Goal: Task Accomplishment & Management: Manage account settings

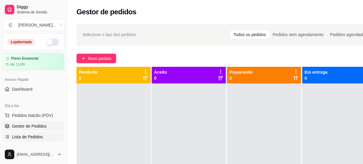
click at [21, 135] on span "Lista de Pedidos" at bounding box center [27, 137] width 31 height 6
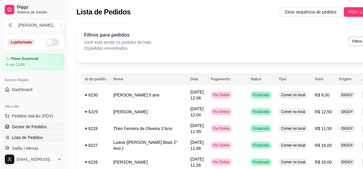
click at [39, 127] on span "Gestor de Pedidos" at bounding box center [29, 127] width 35 height 6
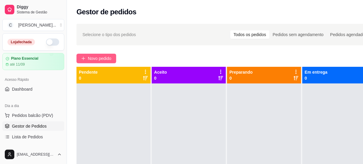
click at [110, 62] on span "Novo pedido" at bounding box center [100, 58] width 24 height 7
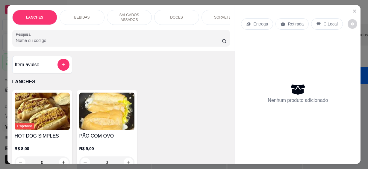
click at [124, 38] on input "Pesquisa" at bounding box center [119, 40] width 206 height 6
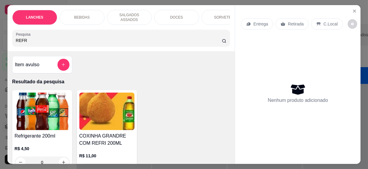
scroll to position [27, 0]
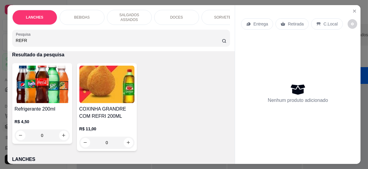
type input "REFR"
click at [61, 133] on icon "increase-product-quantity" at bounding box center [63, 135] width 4 height 4
type input "1"
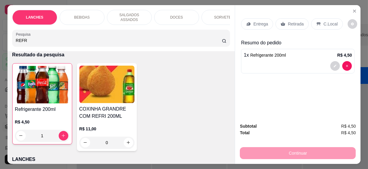
click at [4, 38] on div "LANCHES BEBIDAS SALGADOS ASSADOS DOCES SORVETES SALGADINHOS SALGADOS DIVERSOS S…" at bounding box center [184, 84] width 368 height 169
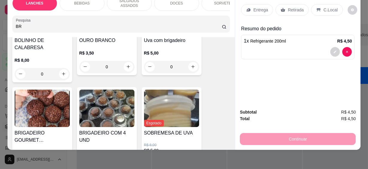
scroll to position [136, 0]
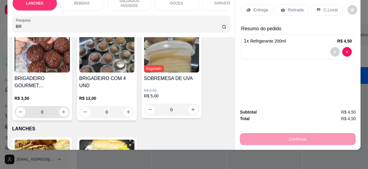
type input "BR"
click at [66, 107] on button "increase-product-quantity" at bounding box center [64, 112] width 10 height 10
type input "1"
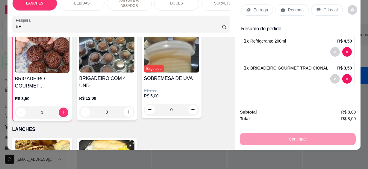
scroll to position [136, 0]
click at [327, 7] on p "C.Local" at bounding box center [330, 10] width 14 height 6
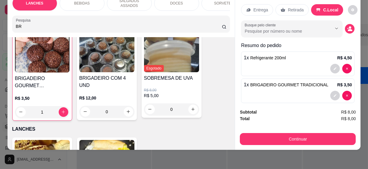
click at [266, 28] on input "Busque pelo cliente" at bounding box center [282, 31] width 77 height 6
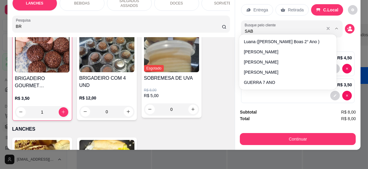
type input "SABR"
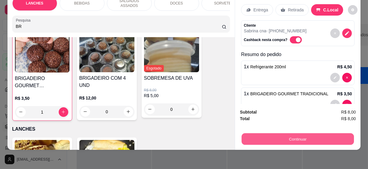
click at [304, 136] on button "Continuar" at bounding box center [297, 139] width 112 height 12
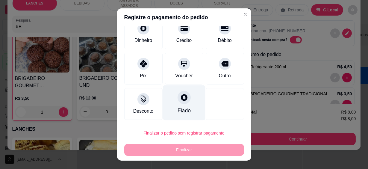
click at [177, 107] on div "Fiado" at bounding box center [184, 102] width 42 height 35
type input "R$ 0,00"
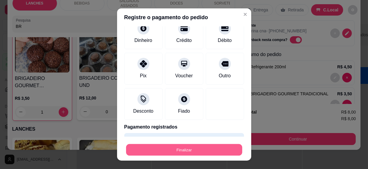
click at [202, 146] on button "Finalizar" at bounding box center [184, 150] width 116 height 12
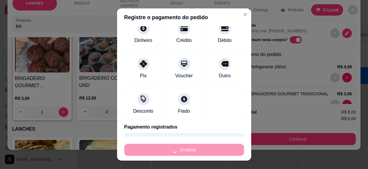
type input "0"
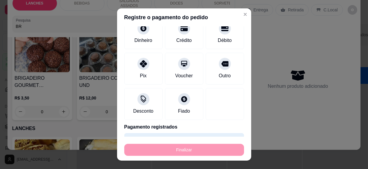
type input "-R$ 8,00"
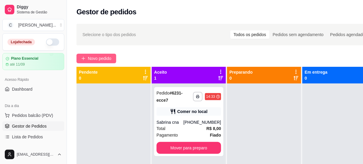
click at [86, 56] on button "Novo pedido" at bounding box center [97, 59] width 40 height 10
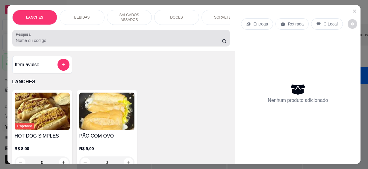
click at [93, 42] on div "Pesquisa" at bounding box center [121, 38] width 218 height 17
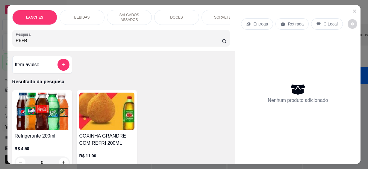
scroll to position [27, 0]
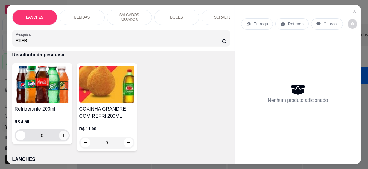
type input "REFR"
click at [61, 133] on icon "increase-product-quantity" at bounding box center [63, 135] width 4 height 4
type input "1"
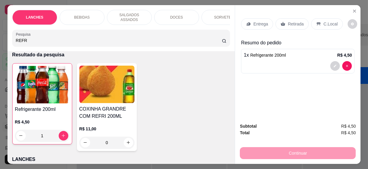
click at [319, 20] on div "C.Local" at bounding box center [326, 23] width 31 height 11
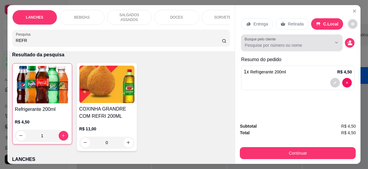
click at [265, 42] on input "Busque pelo cliente" at bounding box center [282, 45] width 77 height 6
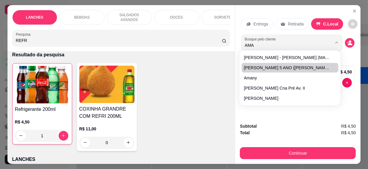
type input "AMAB"
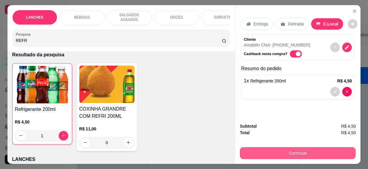
click at [322, 153] on button "Continuar" at bounding box center [298, 153] width 116 height 12
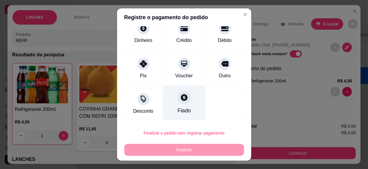
click at [185, 110] on div "Fiado" at bounding box center [184, 102] width 42 height 35
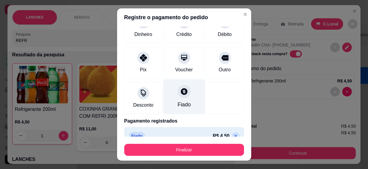
type input "R$ 0,00"
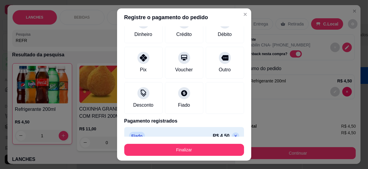
scroll to position [39, 0]
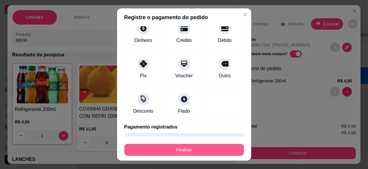
click at [211, 152] on button "Finalizar" at bounding box center [184, 150] width 120 height 12
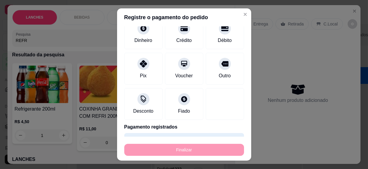
type input "0"
type input "-R$ 4,50"
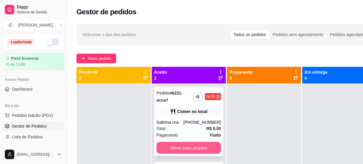
click at [205, 147] on button "Mover para preparo" at bounding box center [189, 148] width 65 height 12
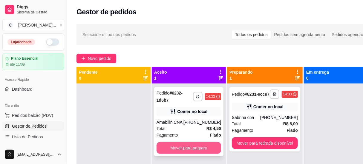
click at [207, 146] on button "Mover para preparo" at bounding box center [189, 148] width 65 height 12
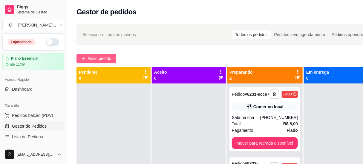
click at [105, 60] on span "Novo pedido" at bounding box center [100, 58] width 24 height 7
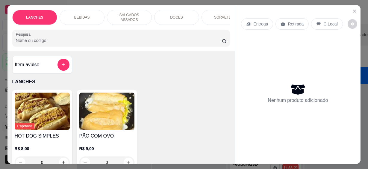
click at [92, 37] on input "Pesquisa" at bounding box center [119, 40] width 206 height 6
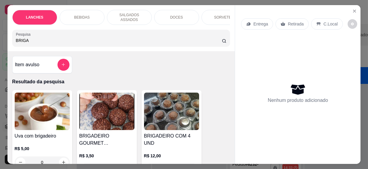
type input "BRIGA"
click at [107, 147] on div "R$ 3,50 0" at bounding box center [106, 161] width 55 height 29
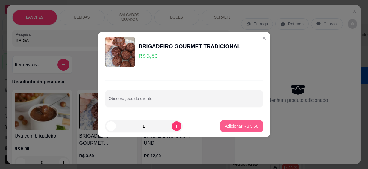
click at [239, 125] on p "Adicionar R$ 3,50" at bounding box center [241, 126] width 33 height 6
type input "1"
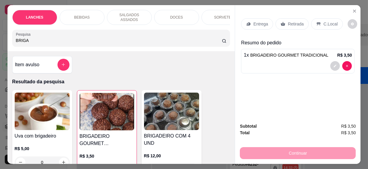
click at [289, 41] on p "Resumo do pedido" at bounding box center [297, 42] width 113 height 7
click at [323, 22] on p "C.Local" at bounding box center [330, 24] width 14 height 6
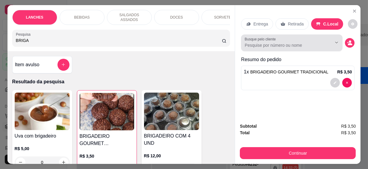
click at [294, 48] on div "Busque pelo cliente" at bounding box center [291, 42] width 101 height 17
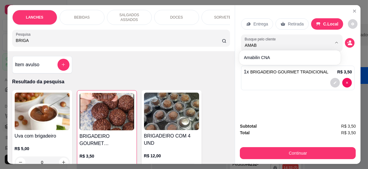
type input "AMAB"
click at [288, 64] on div "Amabilin CNA" at bounding box center [289, 57] width 101 height 14
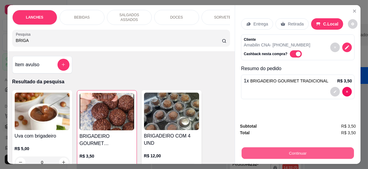
click at [310, 149] on button "Continuar" at bounding box center [297, 153] width 112 height 12
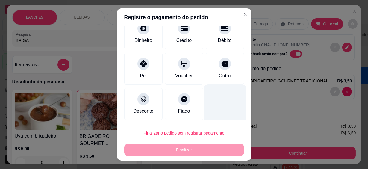
scroll to position [10, 0]
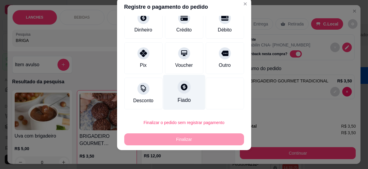
click at [173, 104] on div "Fiado" at bounding box center [184, 92] width 42 height 35
type input "R$ 0,00"
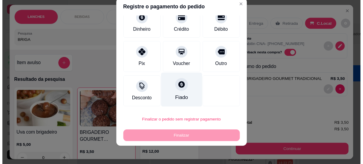
scroll to position [39, 0]
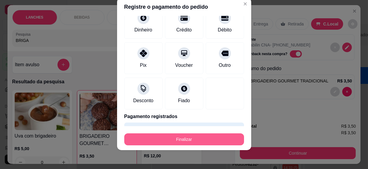
click at [199, 138] on button "Finalizar" at bounding box center [184, 139] width 120 height 12
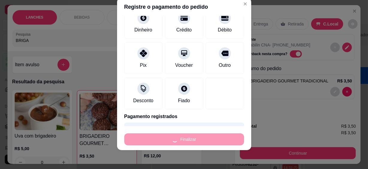
type input "0"
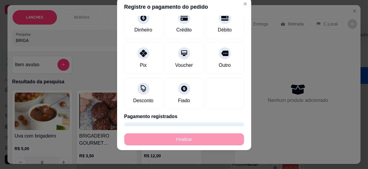
type input "-R$ 3,50"
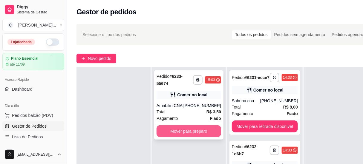
scroll to position [81, 0]
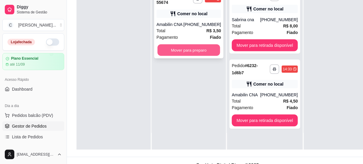
click at [185, 54] on button "Mover para preparo" at bounding box center [189, 51] width 63 height 12
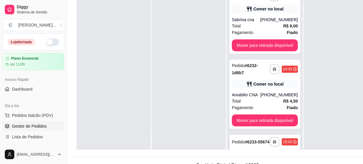
scroll to position [54, 0]
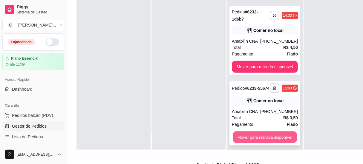
click at [254, 138] on button "Mover para retirada disponível" at bounding box center [265, 138] width 64 height 12
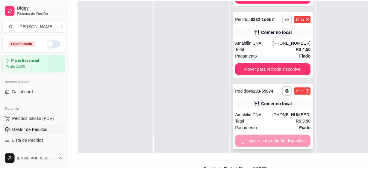
scroll to position [0, 0]
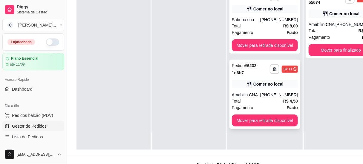
click at [260, 105] on div "Pagamento Fiado" at bounding box center [265, 108] width 66 height 7
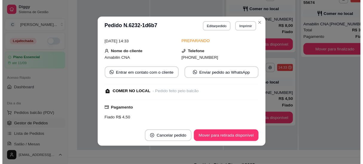
scroll to position [80, 0]
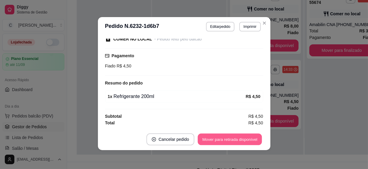
click at [211, 140] on button "Mover para retirada disponível" at bounding box center [230, 139] width 64 height 12
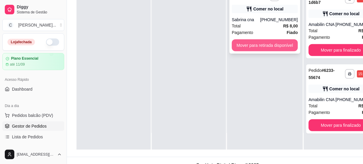
click at [269, 49] on button "Mover para retirada disponível" at bounding box center [265, 45] width 66 height 12
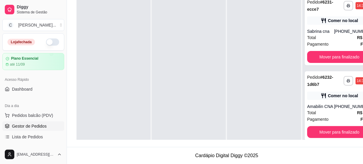
scroll to position [0, 0]
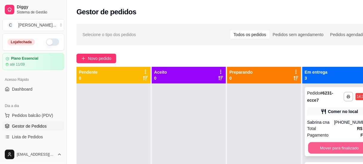
click at [315, 149] on button "Mover para finalizado" at bounding box center [339, 149] width 63 height 12
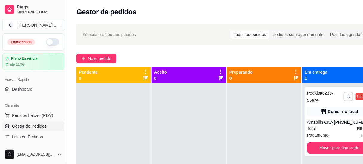
scroll to position [17, 0]
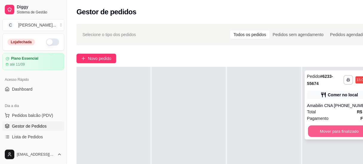
click at [325, 128] on button "Mover para finalizado" at bounding box center [339, 132] width 63 height 12
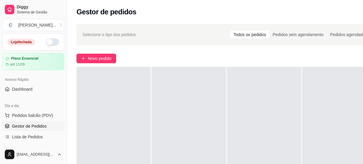
scroll to position [0, 0]
